Goal: Communication & Community: Share content

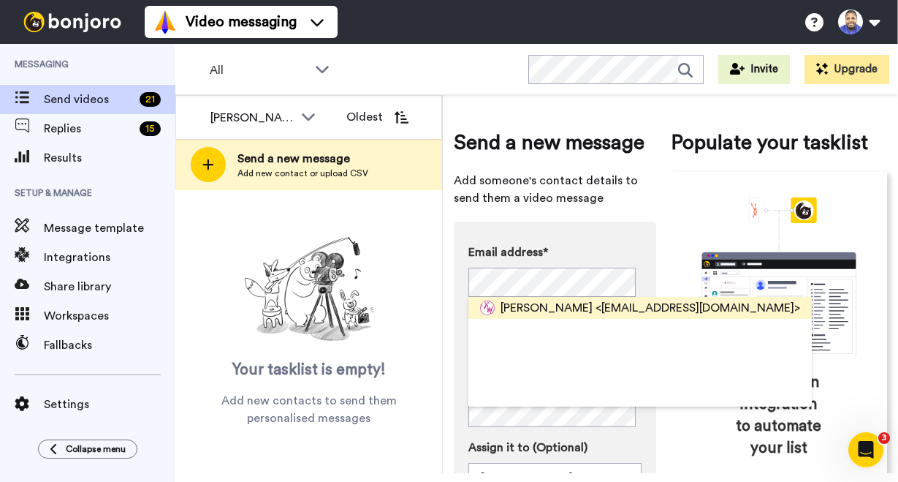
click at [536, 303] on span "[PERSON_NAME]" at bounding box center [547, 308] width 92 height 18
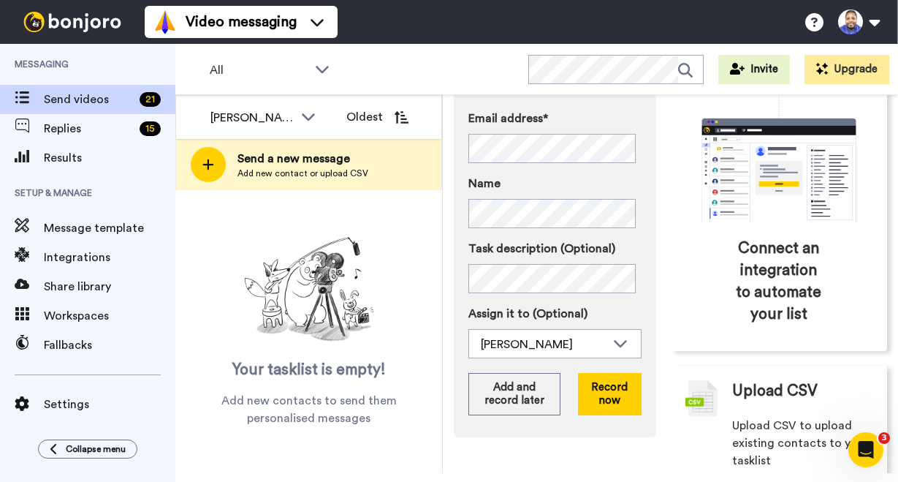
scroll to position [134, 0]
click at [617, 394] on button "Record now" at bounding box center [610, 394] width 64 height 42
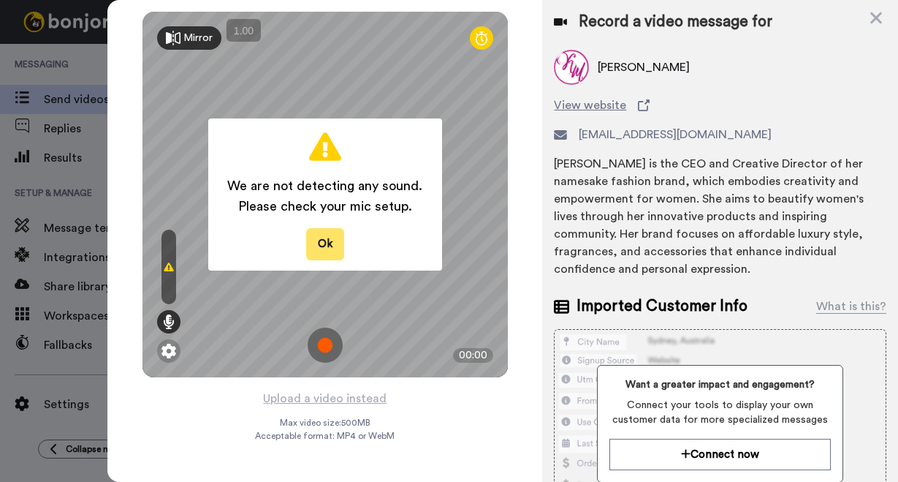
click at [331, 238] on button "Ok" at bounding box center [325, 243] width 38 height 31
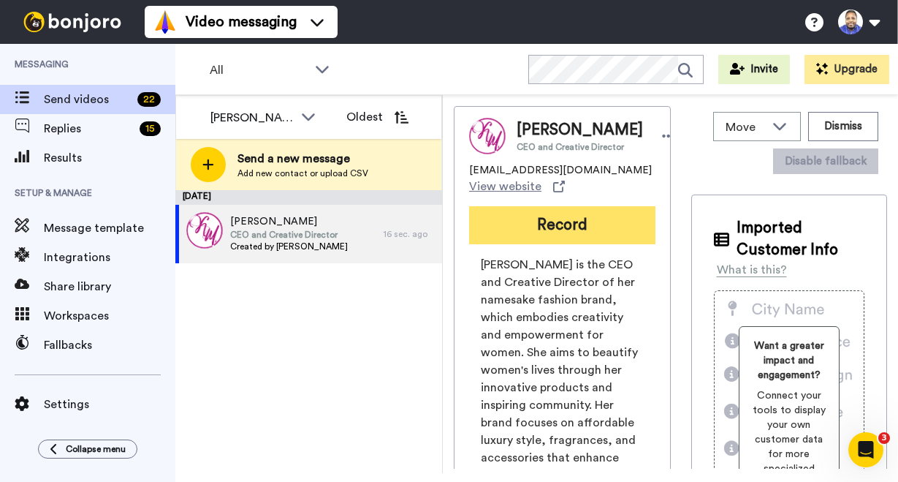
click at [525, 233] on button "Record" at bounding box center [562, 225] width 186 height 38
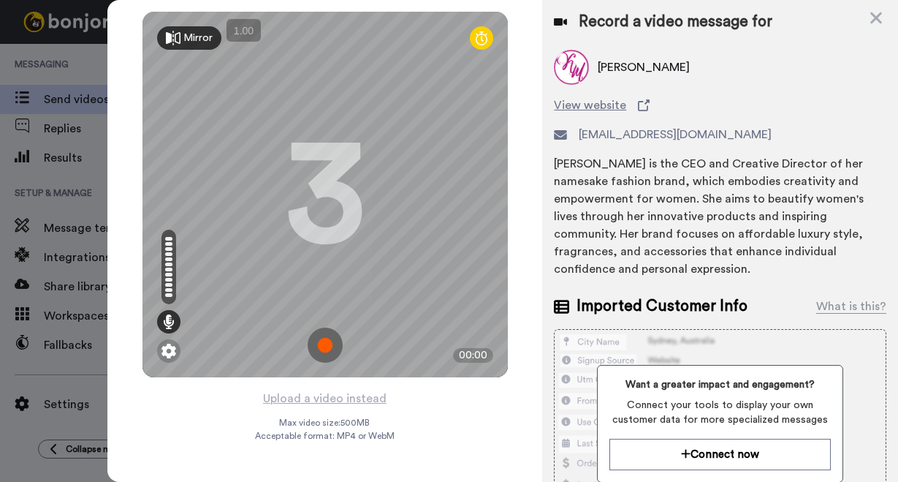
click at [330, 342] on img at bounding box center [325, 344] width 35 height 35
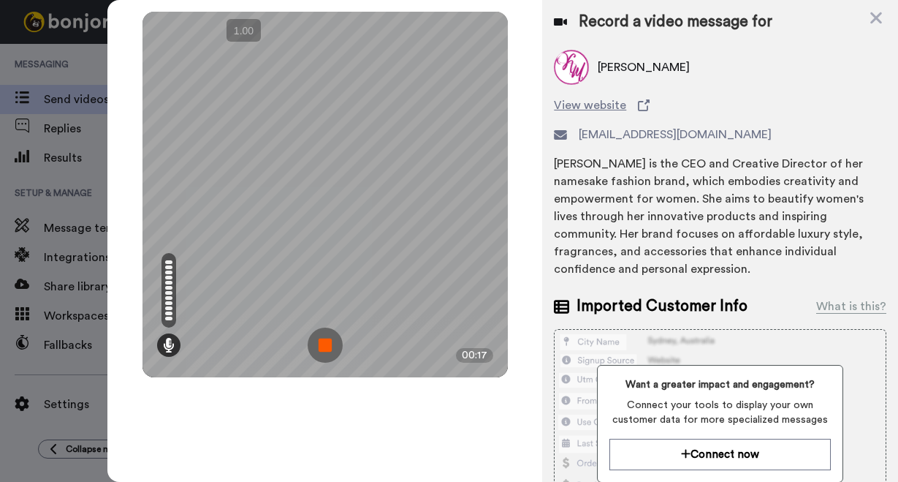
click at [333, 339] on img at bounding box center [325, 344] width 35 height 35
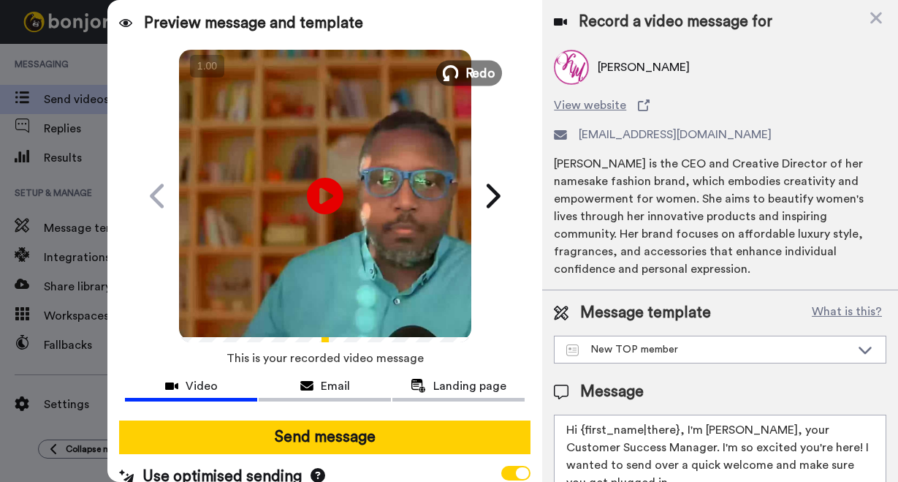
click at [468, 69] on span "Redo" at bounding box center [480, 72] width 31 height 19
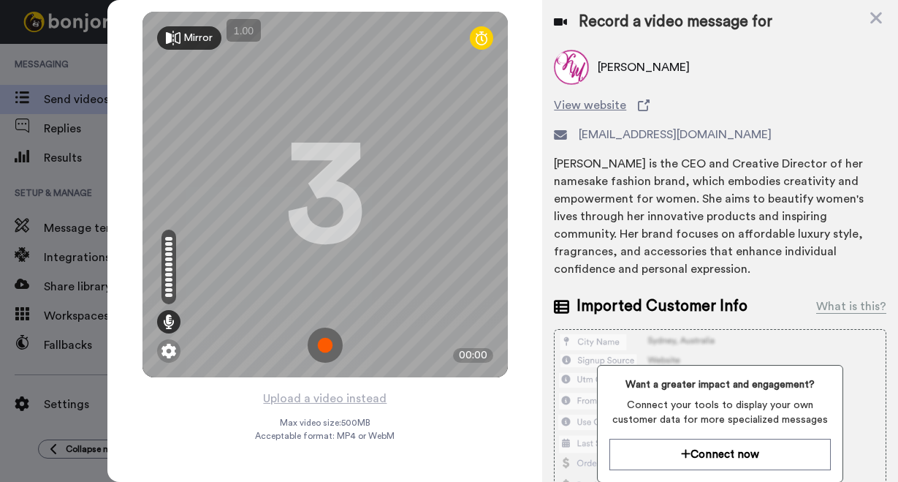
click at [324, 345] on img at bounding box center [325, 344] width 35 height 35
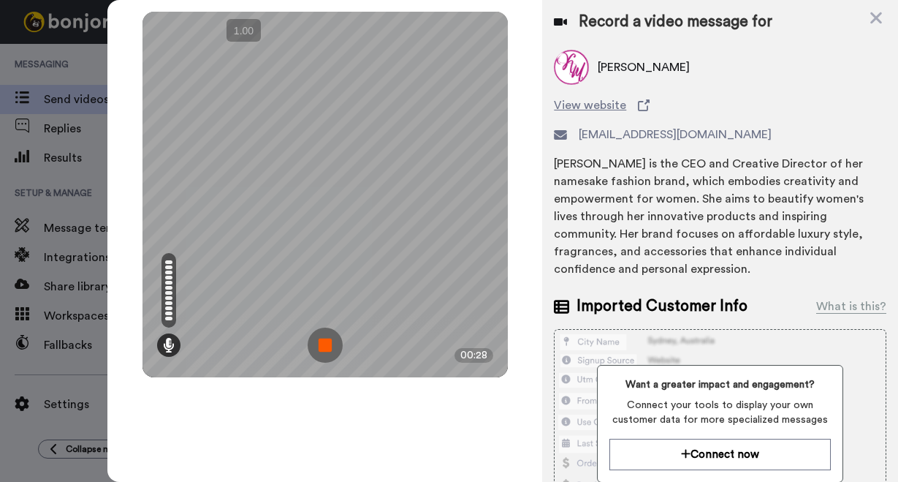
click at [324, 344] on img at bounding box center [325, 344] width 35 height 35
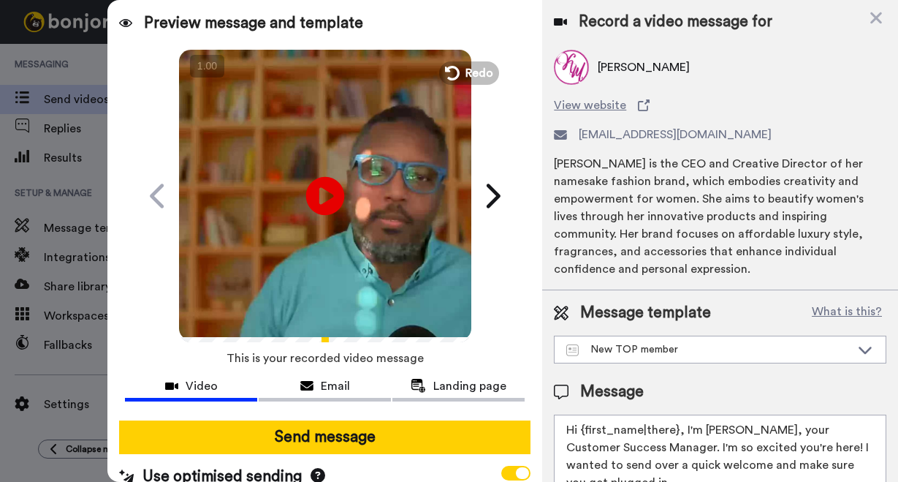
click at [321, 191] on icon "Play/Pause" at bounding box center [325, 195] width 39 height 69
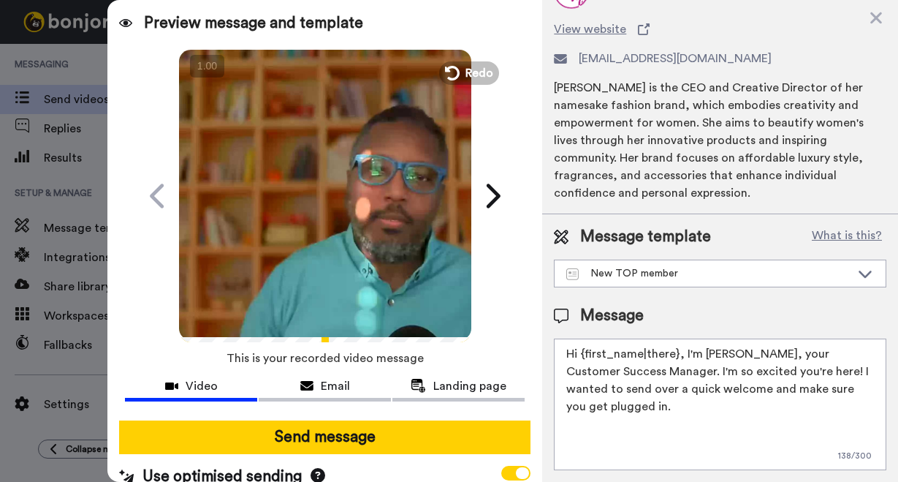
scroll to position [85, 0]
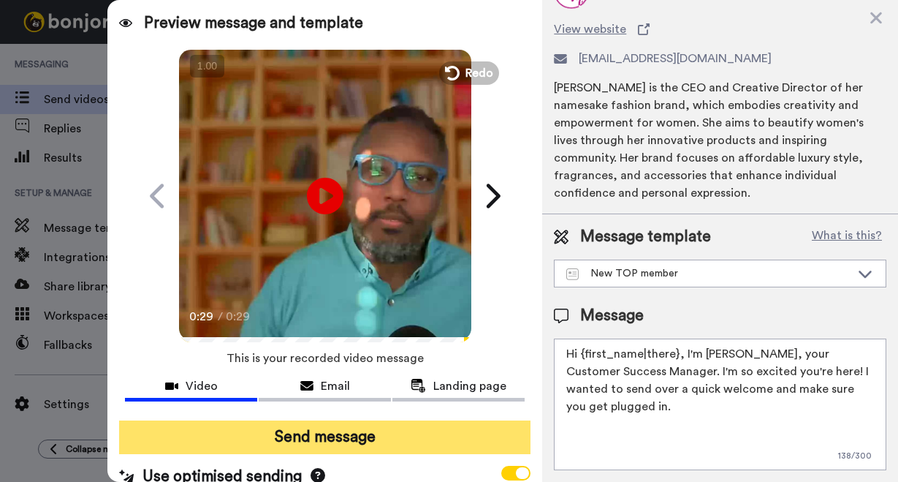
click at [382, 432] on button "Send message" at bounding box center [324, 437] width 411 height 34
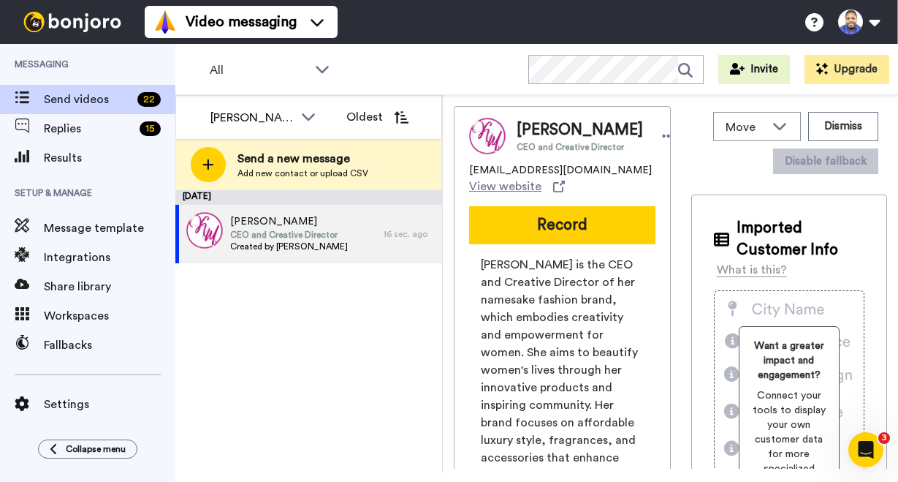
scroll to position [0, 0]
